Goal: Obtain resource: Obtain resource

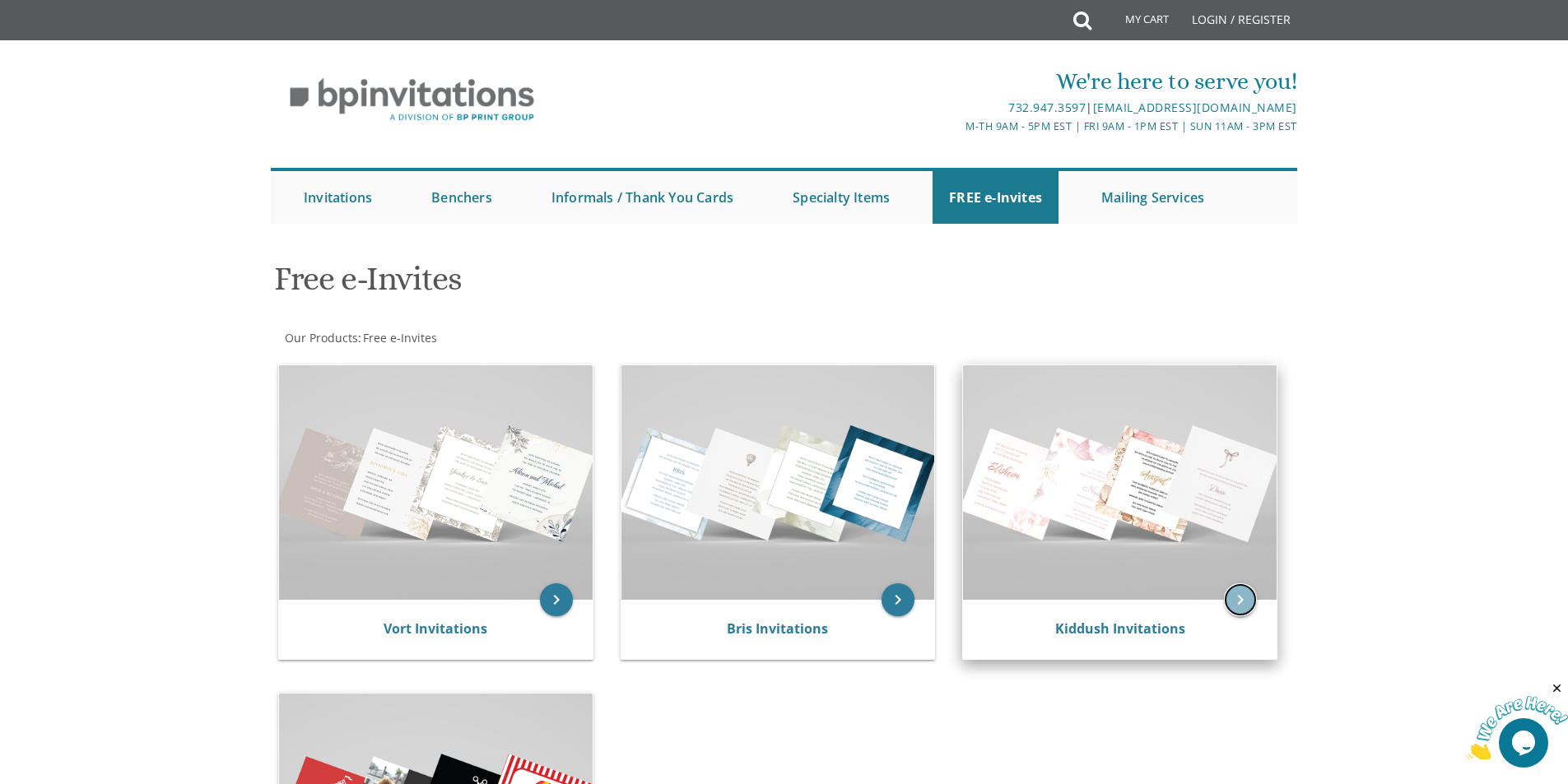
click at [1237, 596] on icon "keyboard_arrow_right" at bounding box center [1240, 600] width 33 height 33
click at [1123, 476] on img at bounding box center [1120, 482] width 314 height 235
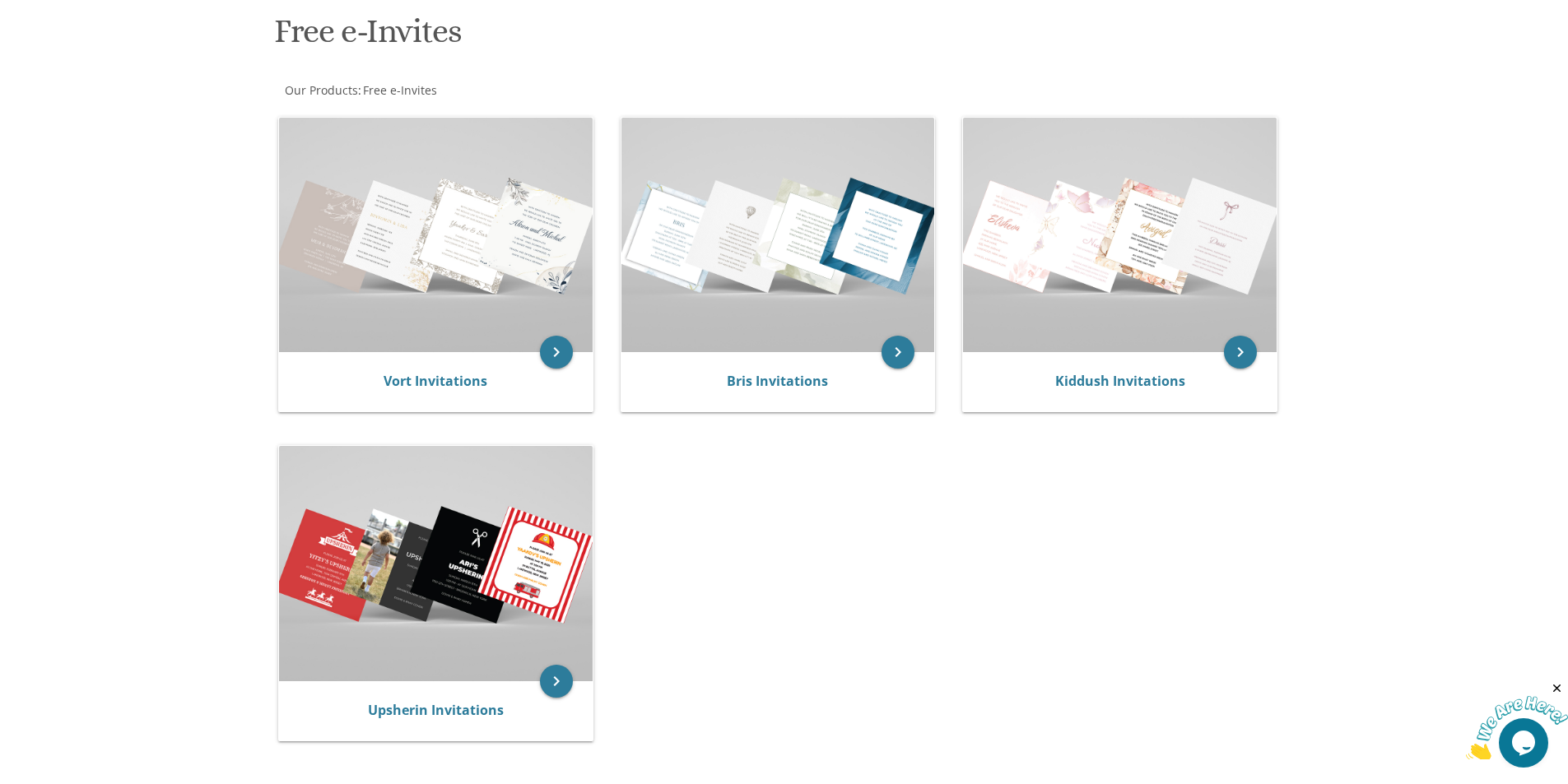
scroll to position [247, 0]
click at [1243, 360] on icon "keyboard_arrow_right" at bounding box center [1240, 353] width 33 height 33
click at [1243, 359] on icon "keyboard_arrow_right" at bounding box center [1240, 353] width 33 height 33
click at [1240, 354] on icon "keyboard_arrow_right" at bounding box center [1240, 353] width 33 height 33
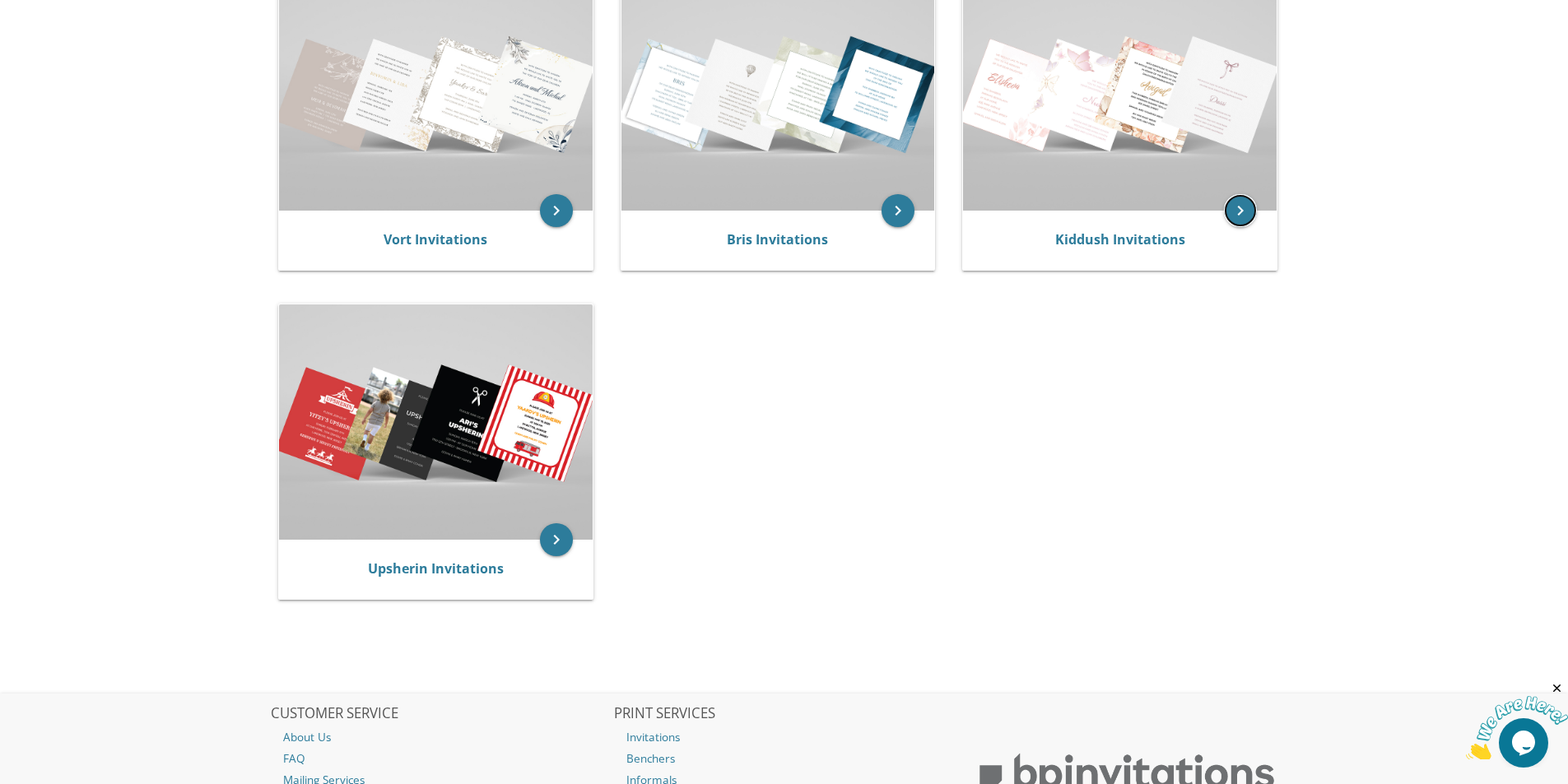
scroll to position [494, 0]
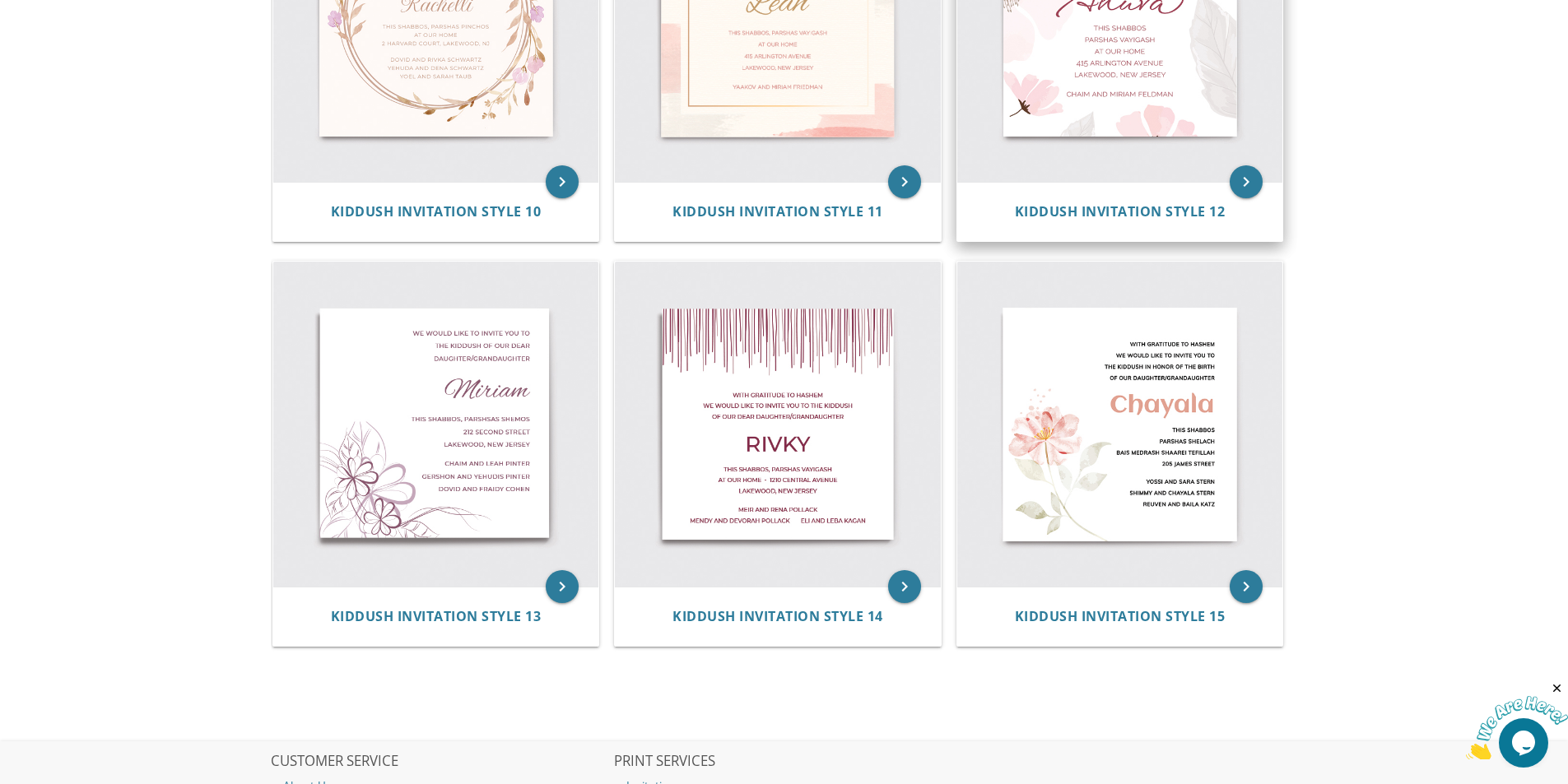
scroll to position [1928, 0]
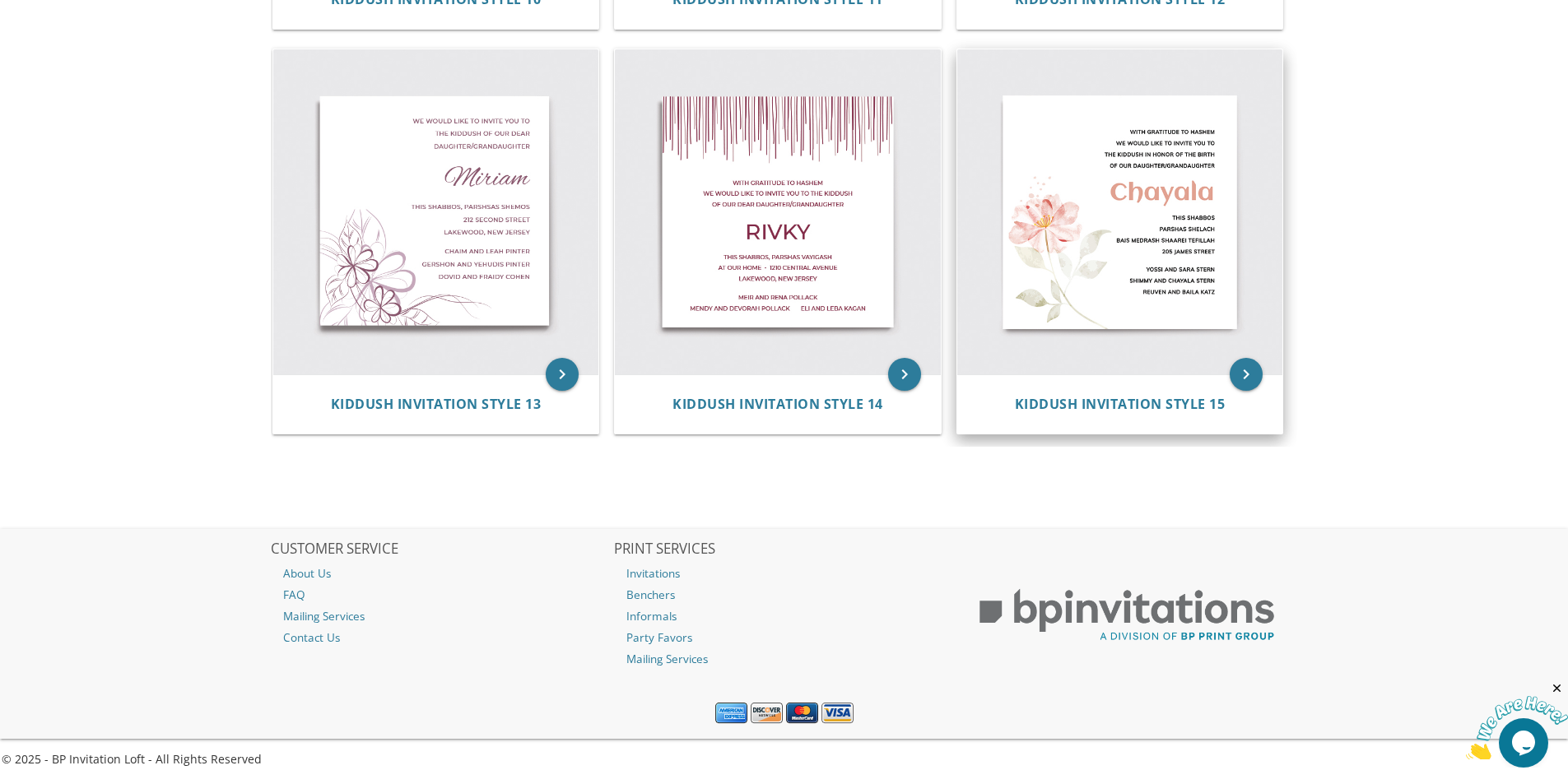
click at [1157, 250] on img at bounding box center [1120, 213] width 326 height 326
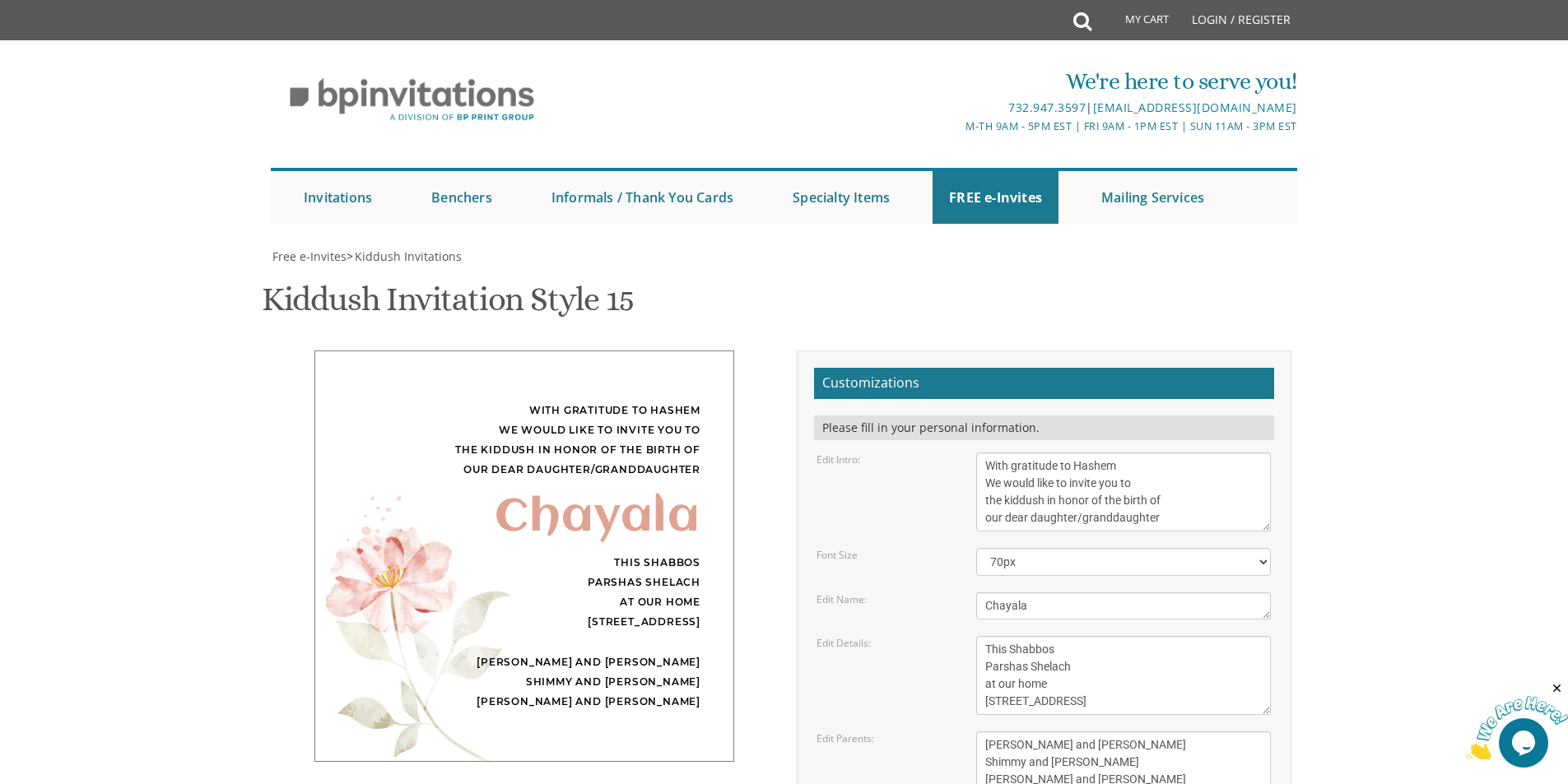
scroll to position [82, 0]
drag, startPoint x: 1036, startPoint y: 521, endPoint x: 965, endPoint y: 498, distance: 74.6
click at [975, 502] on form "Customizations Please fill in your personal information. Edit Intro: With grati…" at bounding box center [1044, 653] width 460 height 571
click at [1042, 593] on textarea "Chayala" at bounding box center [1124, 606] width 295 height 27
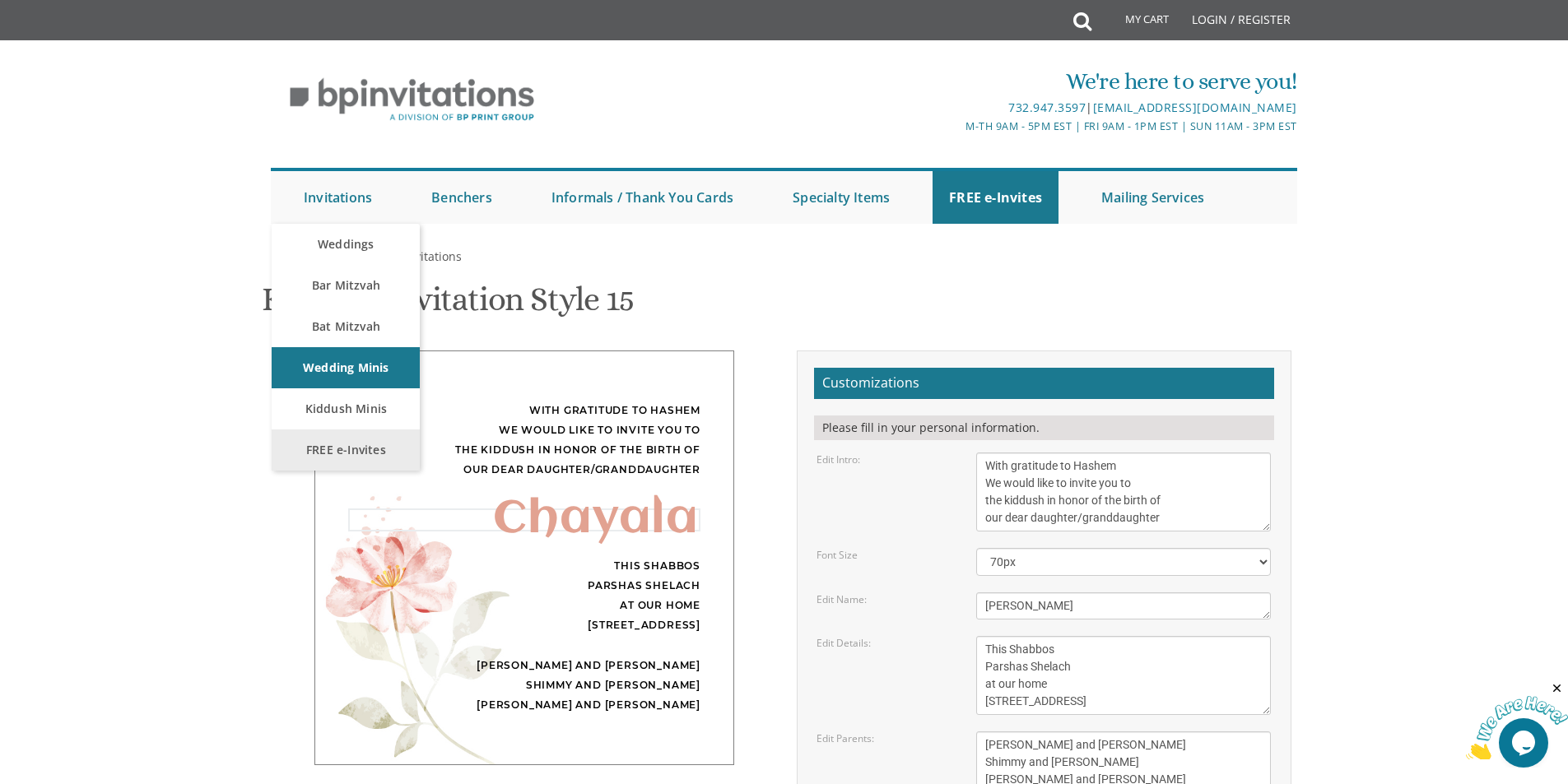
scroll to position [0, 0]
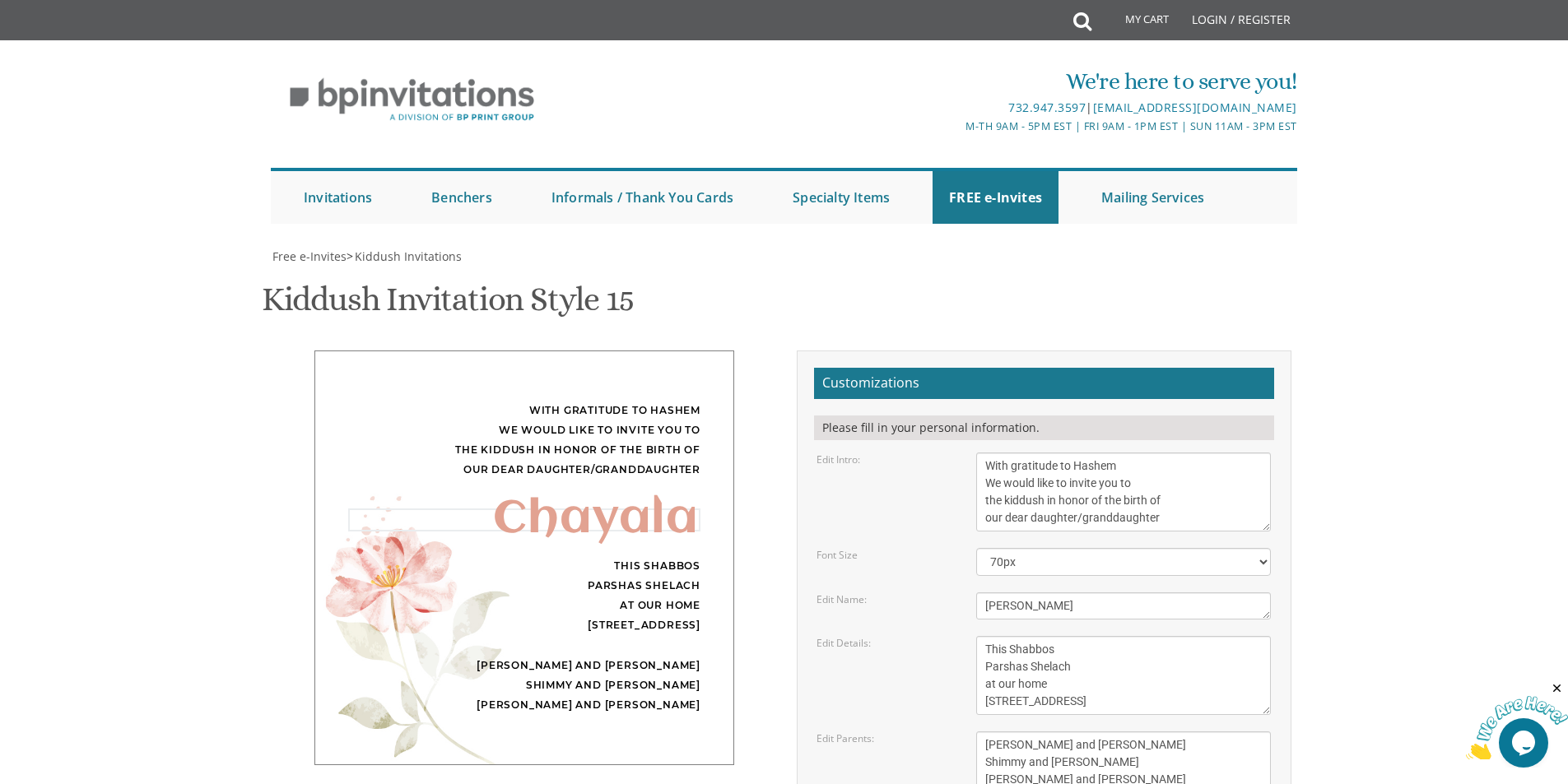
type textarea "[PERSON_NAME]"
drag, startPoint x: 1069, startPoint y: 345, endPoint x: 1028, endPoint y: 334, distance: 42.4
click at [1028, 636] on textarea "This Shabbos Parshas Shelach at our home [STREET_ADDRESS]" at bounding box center [1124, 676] width 295 height 79
drag, startPoint x: 1078, startPoint y: 339, endPoint x: 1029, endPoint y: 339, distance: 49.0
click at [1029, 636] on textarea "This Shabbos Parshas Shelach at our home [STREET_ADDRESS]" at bounding box center [1124, 676] width 295 height 79
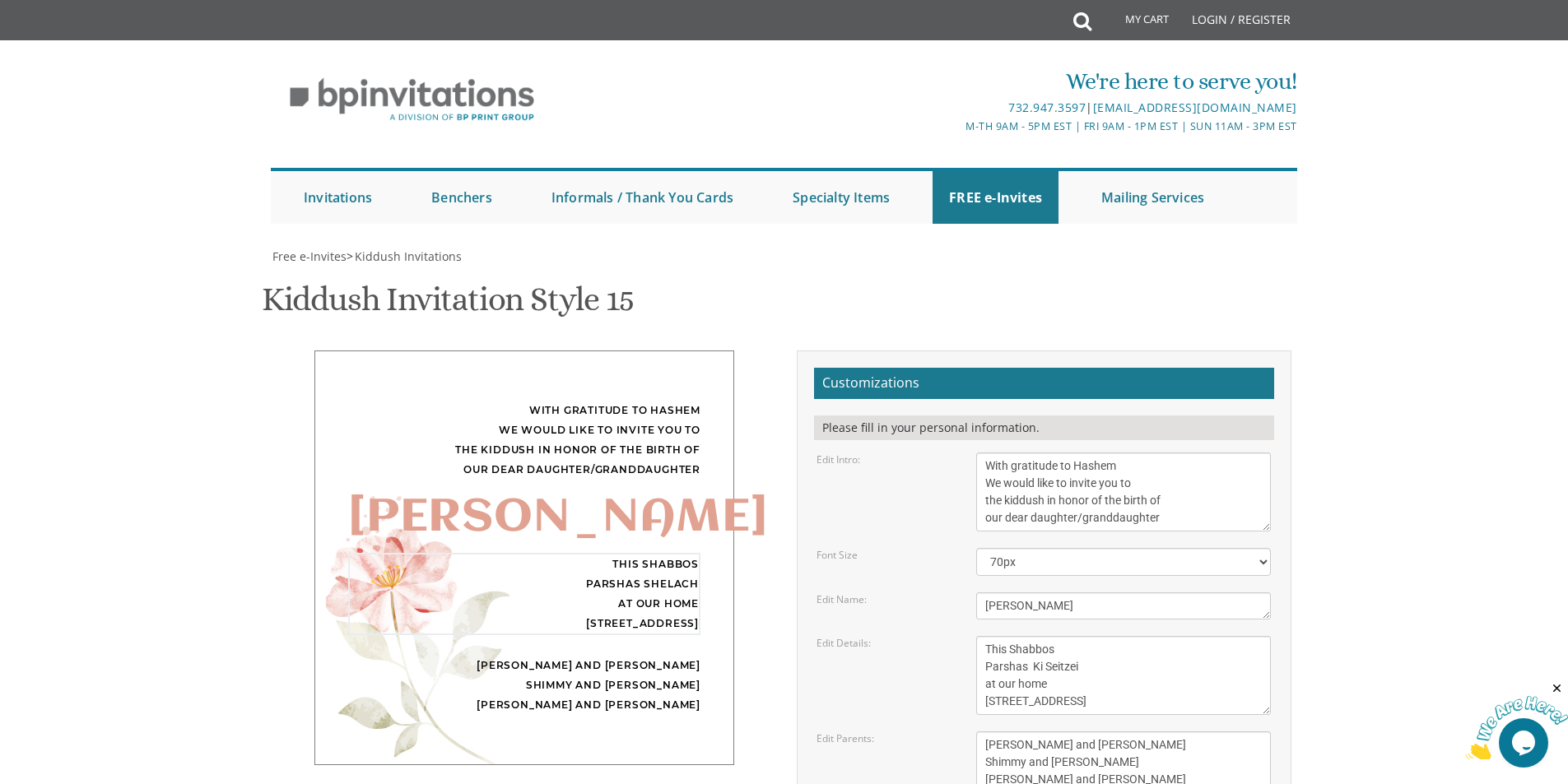
click at [1053, 636] on textarea "This Shabbos Parshas Shelach at our home [STREET_ADDRESS]" at bounding box center [1124, 676] width 295 height 79
drag, startPoint x: 1052, startPoint y: 358, endPoint x: 983, endPoint y: 362, distance: 69.1
click at [982, 636] on textarea "This Shabbos Parshas Shelach at our home [STREET_ADDRESS]" at bounding box center [1124, 676] width 295 height 79
click at [1101, 636] on textarea "This Shabbos Parshas Shelach at our home [STREET_ADDRESS]" at bounding box center [1124, 676] width 295 height 79
click at [1176, 636] on textarea "This Shabbos Parshas Shelach at our home [STREET_ADDRESS]" at bounding box center [1124, 676] width 295 height 79
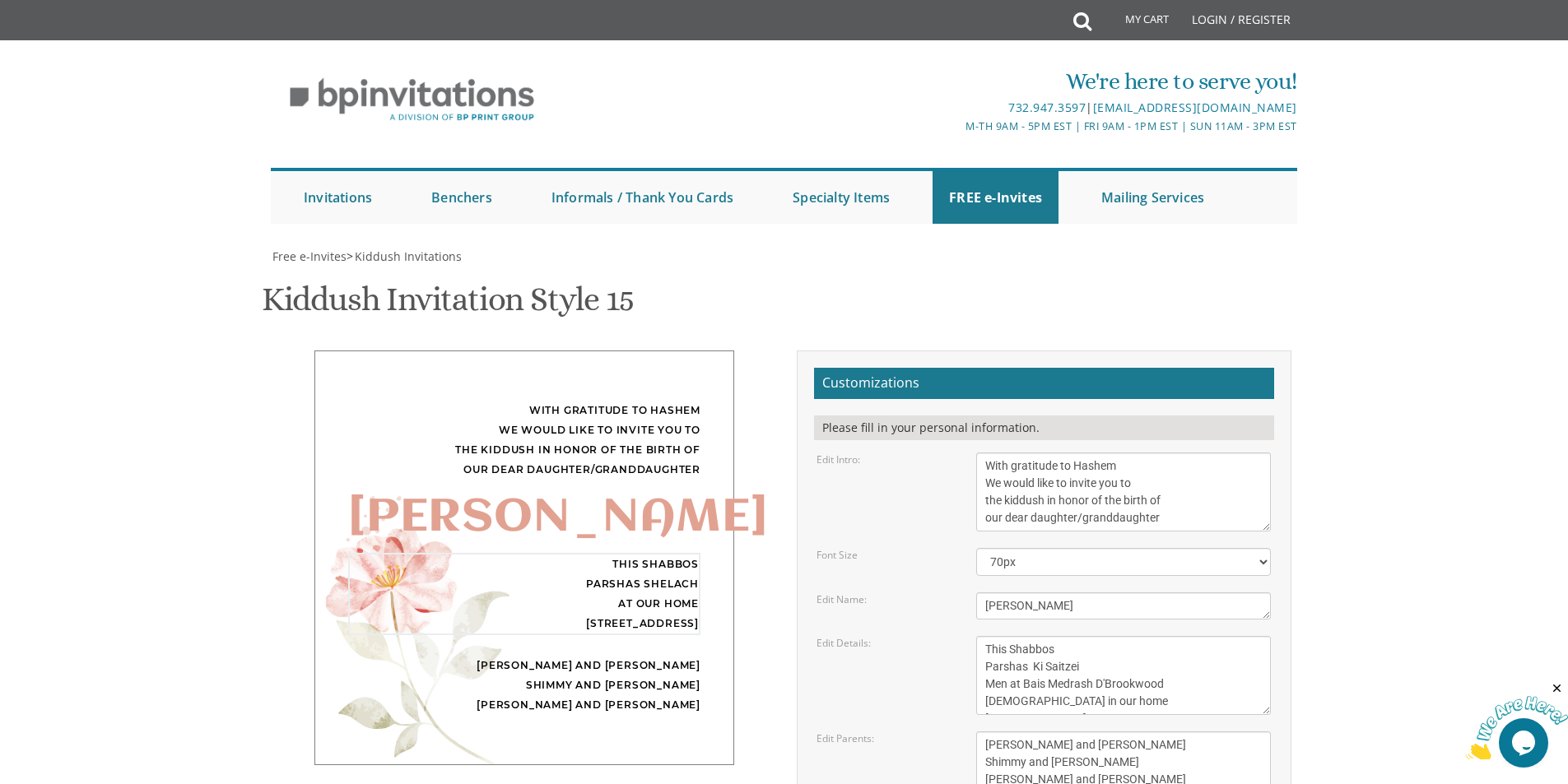
scroll to position [18, 0]
click at [1041, 636] on textarea "This Shabbos Parshas Shelach at our home [STREET_ADDRESS]" at bounding box center [1124, 676] width 295 height 79
drag, startPoint x: 1043, startPoint y: 370, endPoint x: 978, endPoint y: 368, distance: 65.0
click at [984, 636] on textarea "This Shabbos Parshas Shelach at our home [STREET_ADDRESS]" at bounding box center [1124, 676] width 295 height 79
type textarea "This Shabbos Parshas Ki Saitzei Men at Bais Medrash D'Brookwood [DEMOGRAPHIC_DA…"
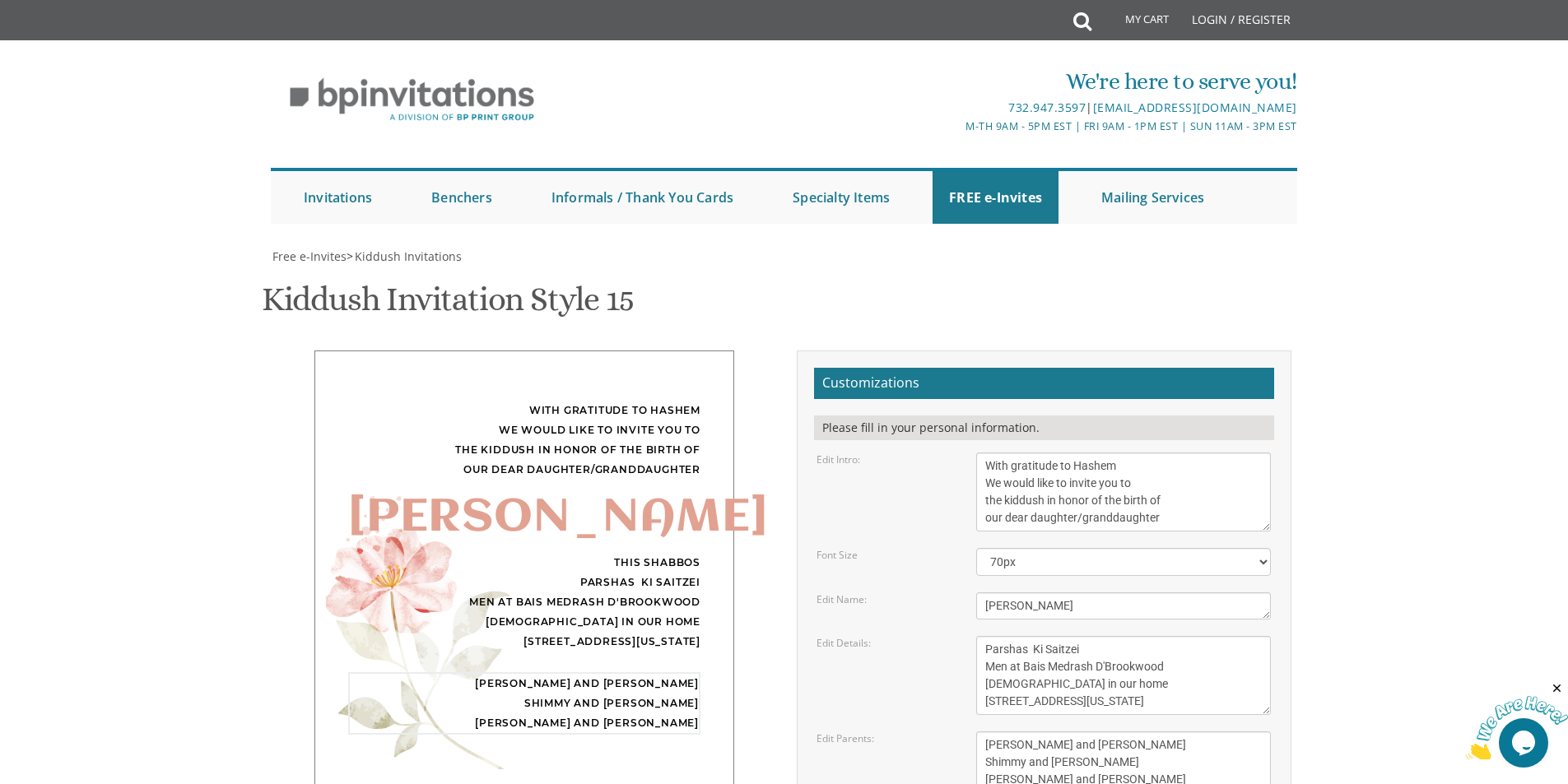
drag, startPoint x: 1089, startPoint y: 414, endPoint x: 970, endPoint y: 407, distance: 119.2
click at [971, 732] on div "[PERSON_NAME] and [PERSON_NAME] Shimmy and [PERSON_NAME] [PERSON_NAME] and [PER…" at bounding box center [1124, 763] width 319 height 62
drag, startPoint x: 1110, startPoint y: 432, endPoint x: 981, endPoint y: 440, distance: 129.2
click at [981, 732] on textarea "[PERSON_NAME] and [PERSON_NAME] Shimmy and [PERSON_NAME] [PERSON_NAME] and [PER…" at bounding box center [1124, 763] width 295 height 62
drag, startPoint x: 1109, startPoint y: 451, endPoint x: 962, endPoint y: 447, distance: 147.1
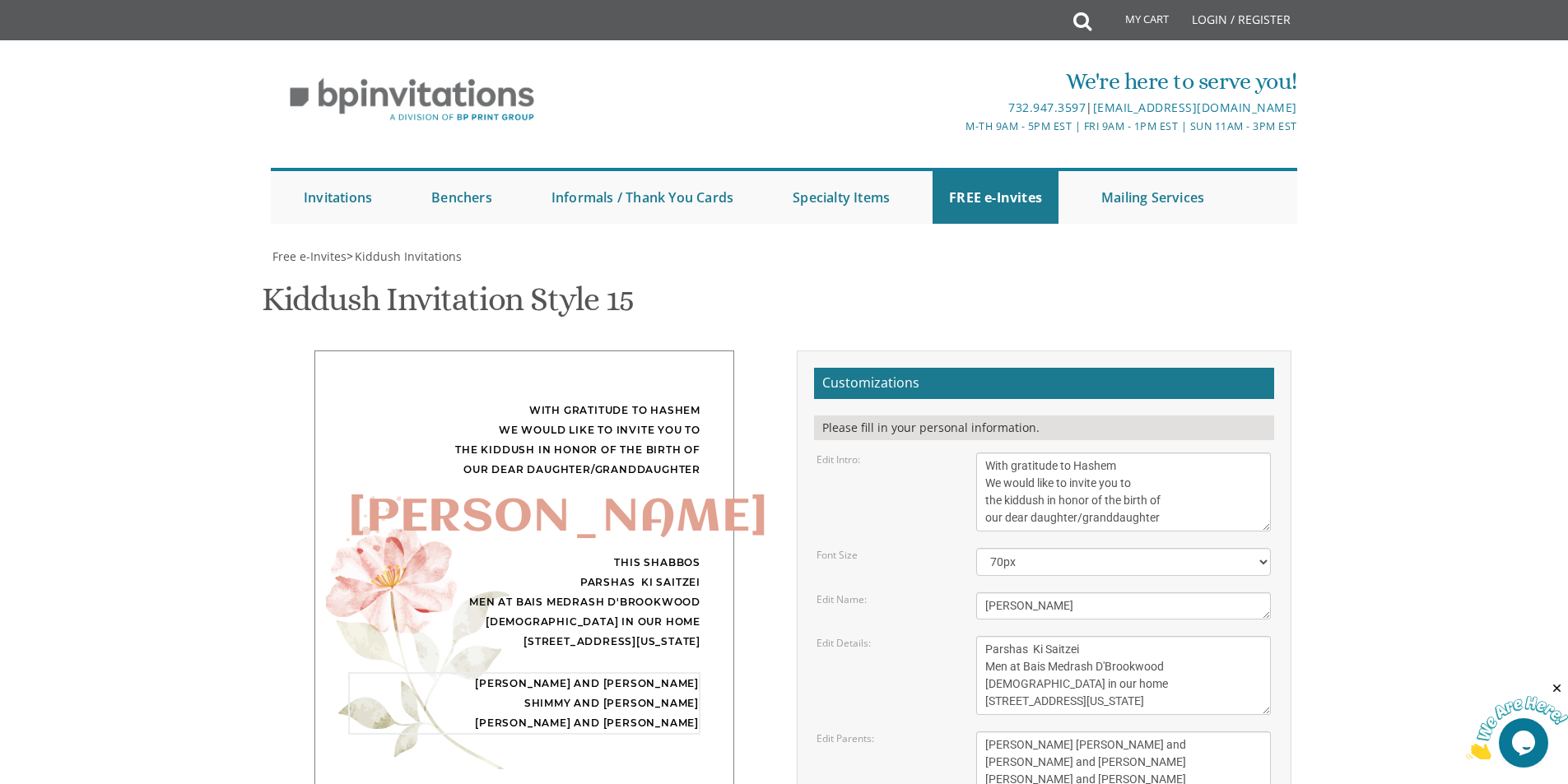
click at [962, 732] on div "Edit Parents: [PERSON_NAME] and [PERSON_NAME] Shimmy and [PERSON_NAME] [PERSON_…" at bounding box center [1043, 763] width 479 height 62
click at [989, 732] on textarea "[PERSON_NAME] and [PERSON_NAME] Shimmy and [PERSON_NAME] [PERSON_NAME] and [PER…" at bounding box center [1124, 763] width 295 height 62
click at [1135, 732] on textarea "[PERSON_NAME] and [PERSON_NAME] Shimmy and [PERSON_NAME] [PERSON_NAME] and [PER…" at bounding box center [1124, 763] width 295 height 62
type textarea "[PERSON_NAME] [PERSON_NAME] and [PERSON_NAME] and [PERSON_NAME] [PERSON_NAME] a…"
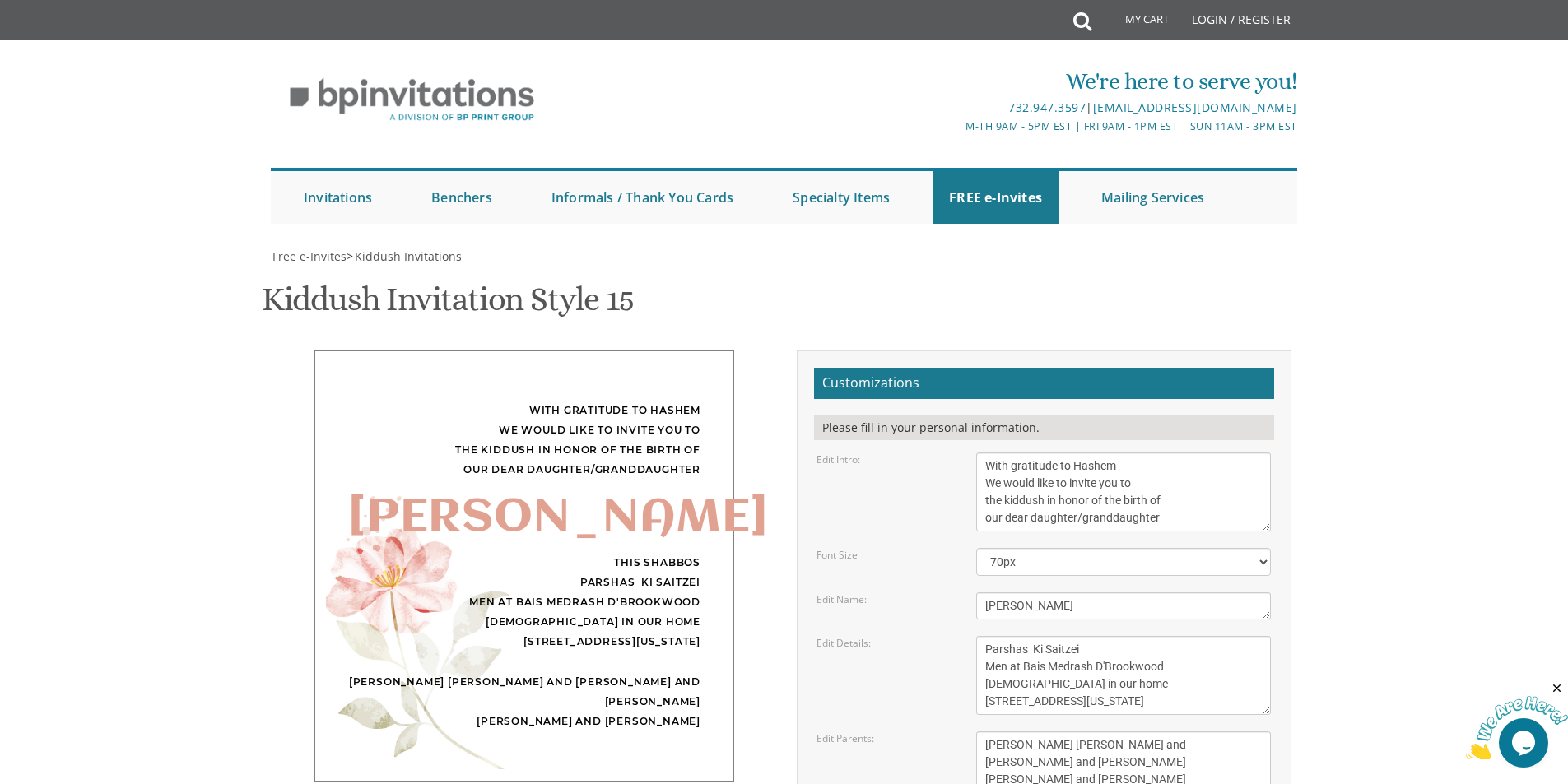
type input "[EMAIL_ADDRESS][DOMAIN_NAME]"
click at [918, 591] on div "Customizations Please fill in your personal information. Edit Intro: With grati…" at bounding box center [1043, 660] width 495 height 617
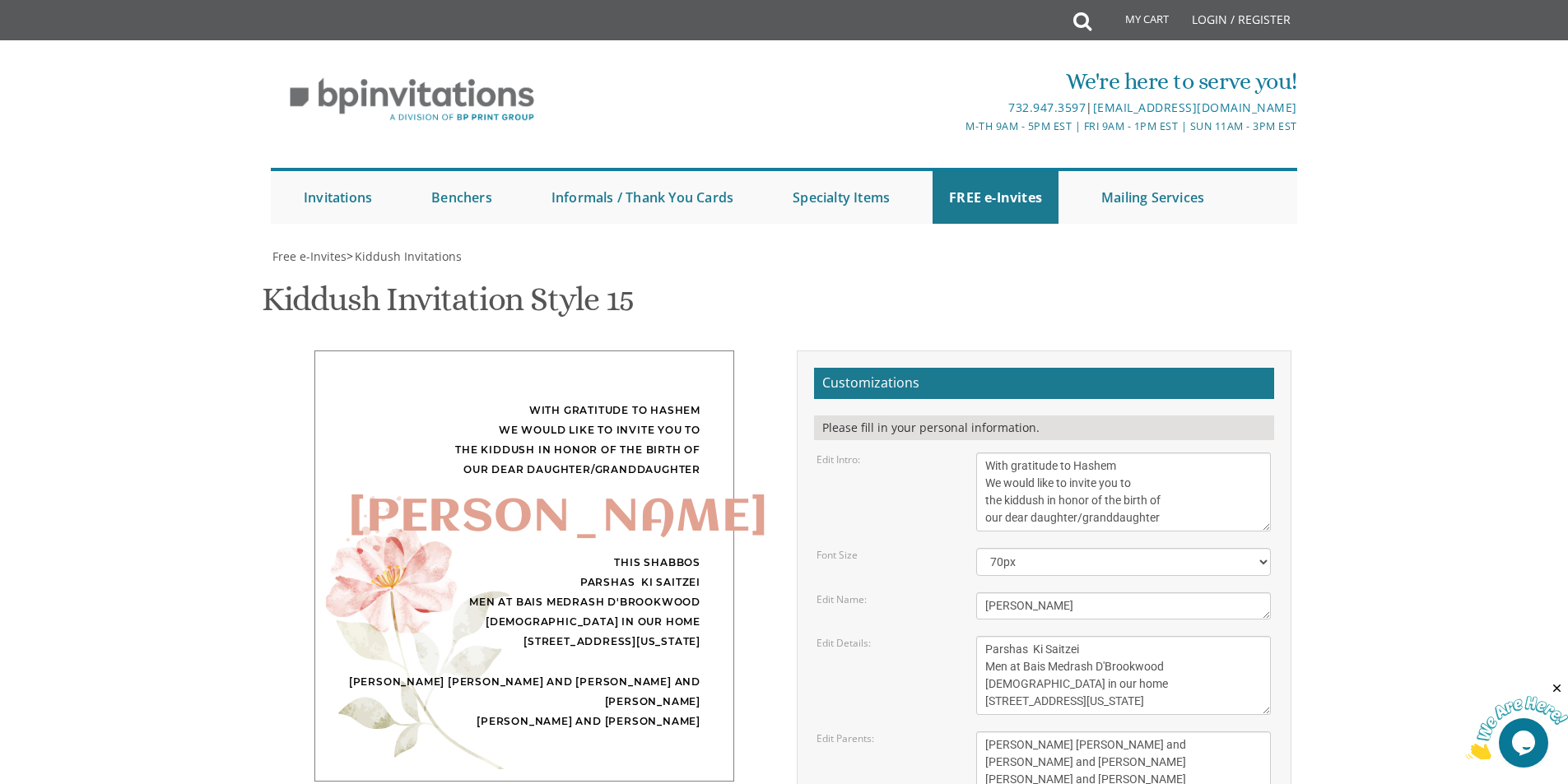
scroll to position [291, 0]
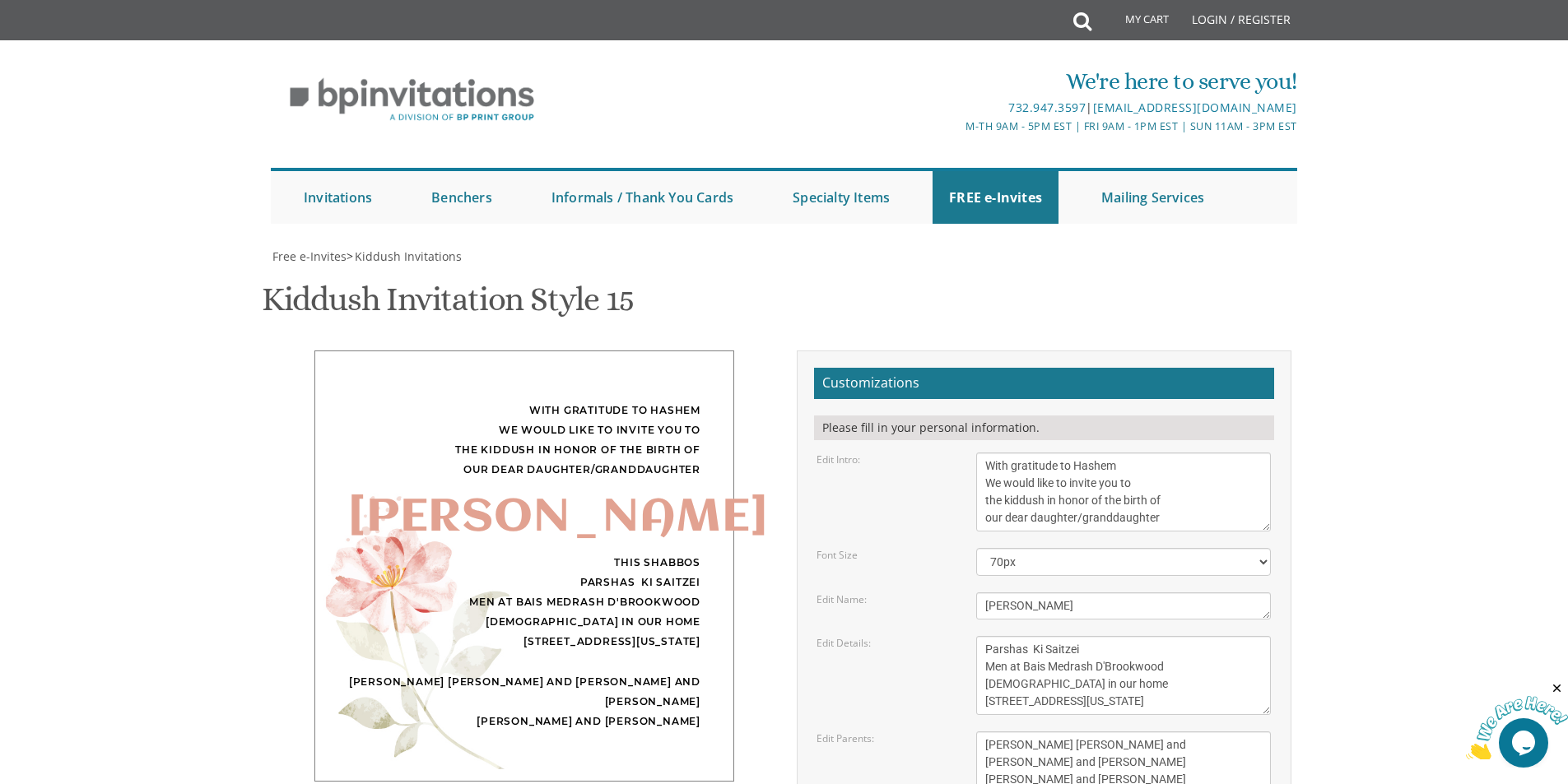
drag, startPoint x: 959, startPoint y: 561, endPoint x: 816, endPoint y: 571, distance: 143.3
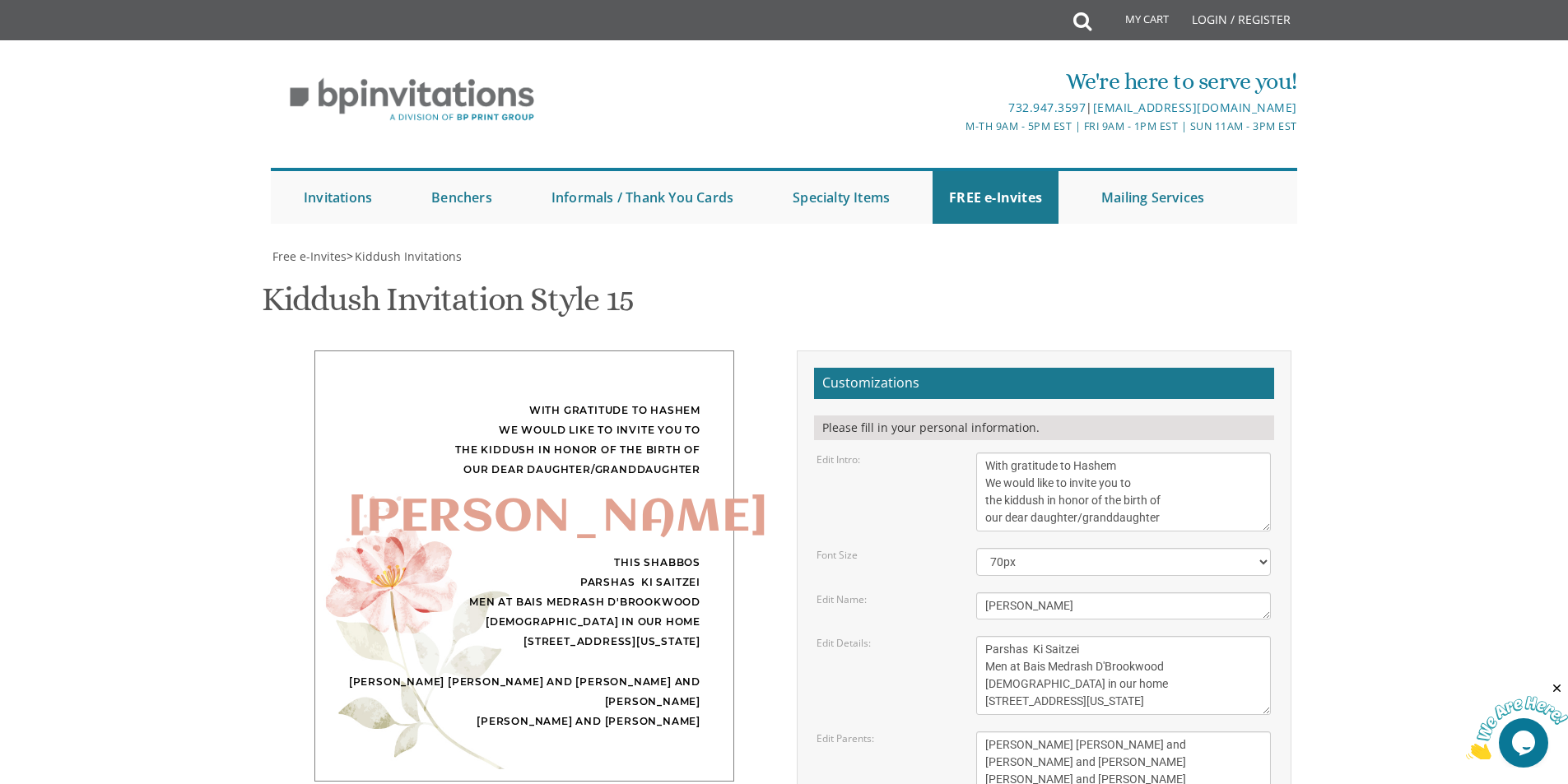
scroll to position [576, 0]
